Goal: Transaction & Acquisition: Purchase product/service

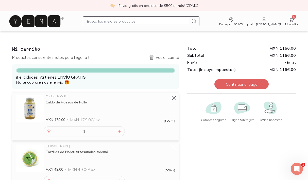
click at [292, 19] on icon at bounding box center [292, 20] width 6 height 6
click at [252, 82] on button "Continuar al pago" at bounding box center [241, 84] width 54 height 10
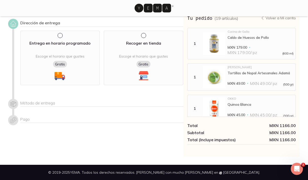
scroll to position [3, 0]
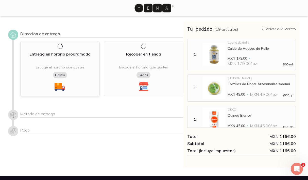
click at [60, 46] on input "radio" at bounding box center [60, 46] width 4 height 4
radio input "true"
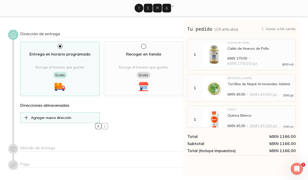
select select "204"
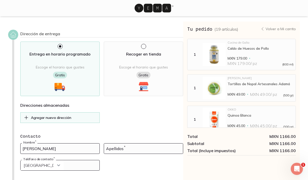
drag, startPoint x: 46, startPoint y: 148, endPoint x: 67, endPoint y: 149, distance: 20.3
click at [67, 149] on input "[PERSON_NAME]" at bounding box center [60, 149] width 79 height 10
type input "[PERSON_NAME] [PERSON_NAME]"
type input "Guala"
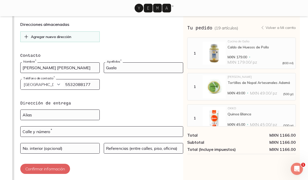
scroll to position [84, 0]
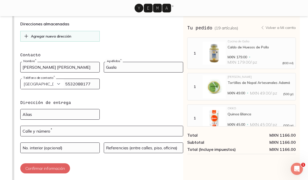
type input "5532088177"
drag, startPoint x: 73, startPoint y: 117, endPoint x: 15, endPoint y: 112, distance: 57.8
click at [15, 112] on div "Dirección de entrega Entrega en horario programado Escoge el horario que gustes…" at bounding box center [95, 63] width 175 height 231
type input "edificio rosal"
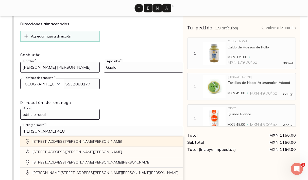
click at [47, 140] on div "[STREET_ADDRESS][PERSON_NAME][PERSON_NAME]" at bounding box center [101, 142] width 163 height 10
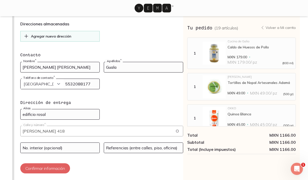
type input "[PERSON_NAME][STREET_ADDRESS][PERSON_NAME][PERSON_NAME]"
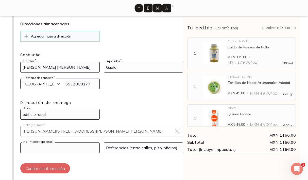
click at [48, 147] on input at bounding box center [60, 148] width 79 height 10
type input "casa H"
click at [144, 150] on input at bounding box center [143, 148] width 79 height 10
click at [149, 149] on input "[PERSON_NAME] y [PERSON_NAME]" at bounding box center [143, 148] width 79 height 10
click at [115, 148] on input "[PERSON_NAME] y [PERSON_NAME]" at bounding box center [143, 148] width 79 height 10
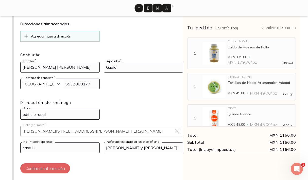
click at [107, 148] on input "[PERSON_NAME] y [PERSON_NAME]" at bounding box center [143, 148] width 79 height 10
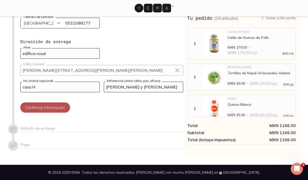
type input "[PERSON_NAME] y [PERSON_NAME]"
click at [62, 109] on button "Confirmar información" at bounding box center [45, 108] width 50 height 10
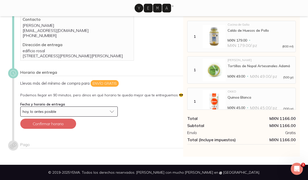
scroll to position [35, 0]
click at [112, 111] on button "hoy, lo antes posible" at bounding box center [68, 112] width 97 height 10
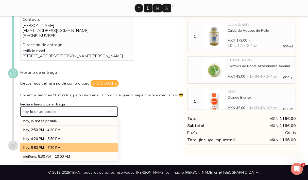
click at [60, 147] on span "hoy, 5:50 PM - 7:20 PM" at bounding box center [41, 147] width 37 height 5
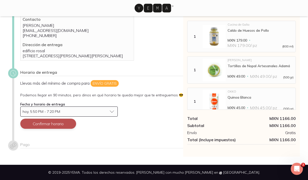
click at [51, 123] on button "Confirmar horario" at bounding box center [48, 124] width 56 height 10
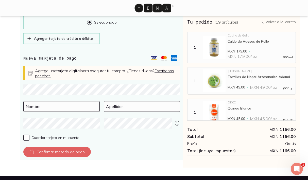
scroll to position [191, 0]
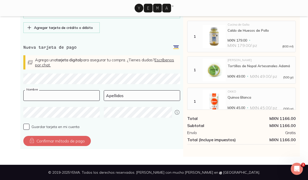
click at [47, 96] on input at bounding box center [62, 96] width 76 height 10
type input "[PERSON_NAME] [PERSON_NAME]"
click at [110, 96] on input at bounding box center [142, 96] width 76 height 10
type input "Guala"
click at [26, 127] on input "Guardar tarjeta en mi cuenta" at bounding box center [26, 127] width 6 height 6
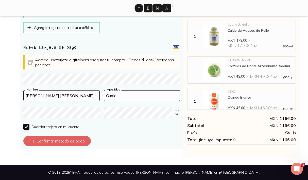
checkbox input "true"
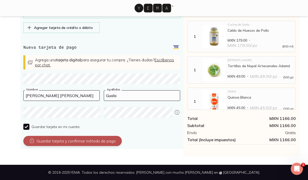
click at [51, 142] on button "Guardar tarjeta y confirmar método de pago" at bounding box center [72, 141] width 98 height 10
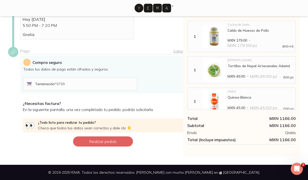
scroll to position [101, 0]
click at [100, 141] on button "Realizar pedido" at bounding box center [103, 142] width 60 height 10
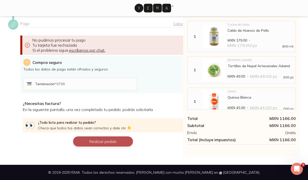
scroll to position [128, 0]
click at [107, 142] on button "Realizar pedido" at bounding box center [103, 142] width 60 height 10
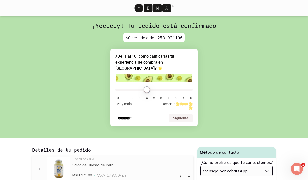
type input "4"
click at [148, 89] on input "range" at bounding box center [153, 90] width 77 height 2
click at [179, 116] on button "Siguiente" at bounding box center [181, 118] width 24 height 8
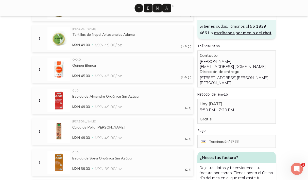
scroll to position [182, 0]
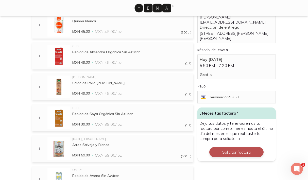
click at [243, 157] on button "Solicitar factura" at bounding box center [236, 152] width 54 height 10
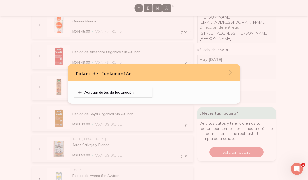
click at [134, 93] on p "Agregar datos de facturación" at bounding box center [109, 92] width 49 height 5
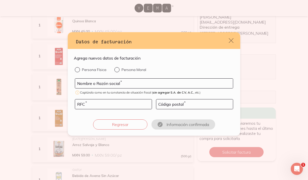
click at [78, 70] on input "Persona Física" at bounding box center [77, 69] width 4 height 4
radio input "true"
type input "[PERSON_NAME]"
click at [85, 106] on input "default" at bounding box center [113, 105] width 77 height 10
type input "GULU780502BJ7"
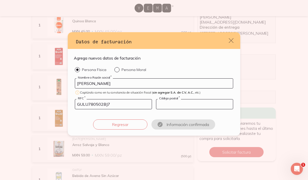
click at [174, 102] on input "default" at bounding box center [194, 105] width 77 height 10
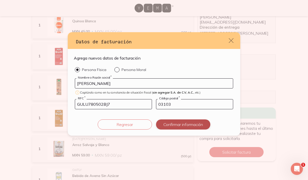
type input "03103"
click at [176, 125] on button "Confirmar información" at bounding box center [183, 125] width 54 height 10
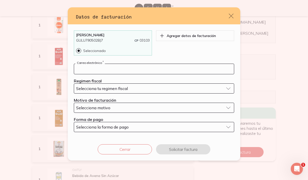
click at [116, 69] on input "default" at bounding box center [154, 69] width 160 height 10
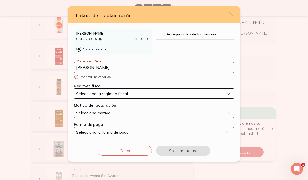
type input "[PERSON_NAME]"
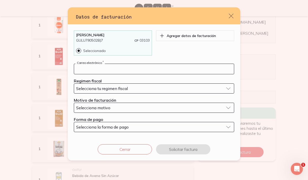
type input "[EMAIL_ADDRESS][DOMAIN_NAME]"
click at [119, 90] on span "Selecciona tu regimen fiscal" at bounding box center [102, 88] width 52 height 5
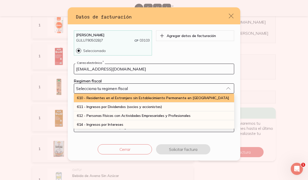
scroll to position [54, 0]
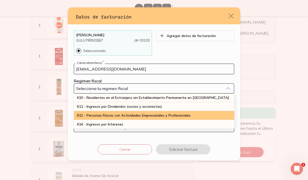
click at [117, 116] on span "612 - Personas Físicas con Actividades Empresariales y Profesionales" at bounding box center [134, 115] width 114 height 5
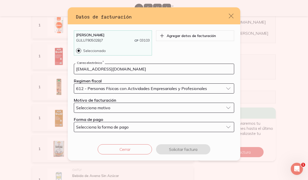
click at [110, 108] on span "Selecciona motivo" at bounding box center [93, 107] width 34 height 5
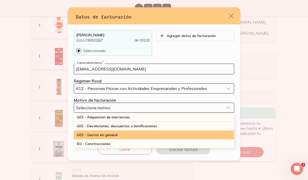
click at [102, 136] on span "G03 - Gastos en general" at bounding box center [97, 135] width 41 height 5
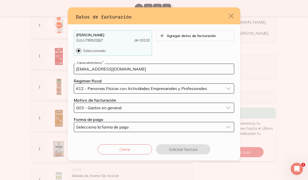
click at [101, 127] on span "Selecciona la forma de pago" at bounding box center [102, 127] width 53 height 5
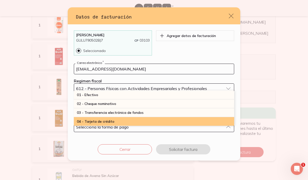
click at [100, 122] on span "04 - Tarjeta de crédito" at bounding box center [96, 121] width 38 height 5
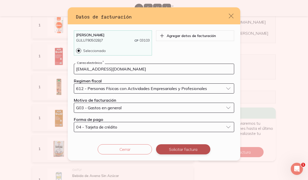
click at [195, 150] on button "Solicitar factura" at bounding box center [183, 149] width 54 height 10
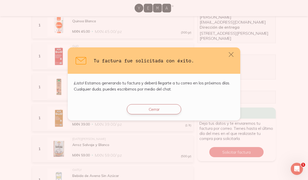
click at [158, 109] on button "Cerrar" at bounding box center [154, 109] width 54 height 10
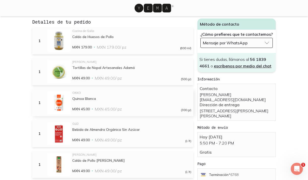
scroll to position [106, 0]
